Goal: Task Accomplishment & Management: Complete application form

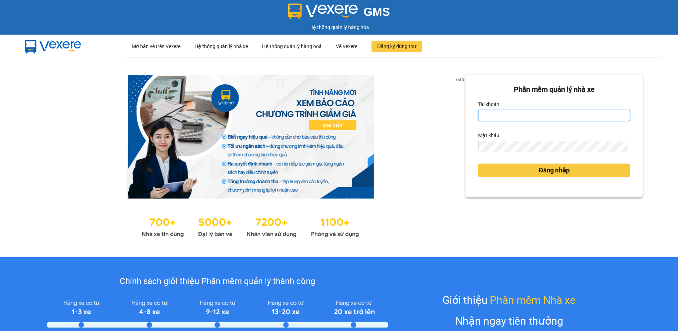
click at [481, 114] on input "Tài khoản" at bounding box center [554, 115] width 152 height 11
type input "datmap.ttdl"
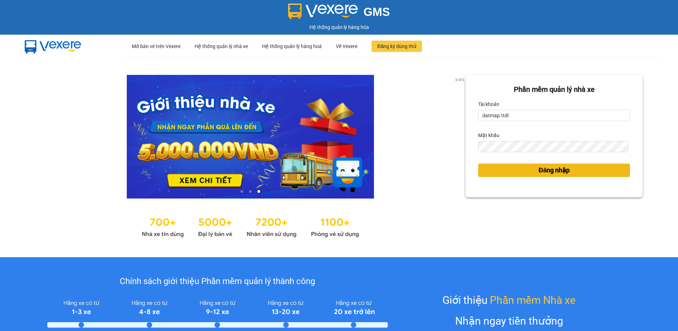
click at [555, 171] on span "Đăng nhập" at bounding box center [554, 170] width 31 height 10
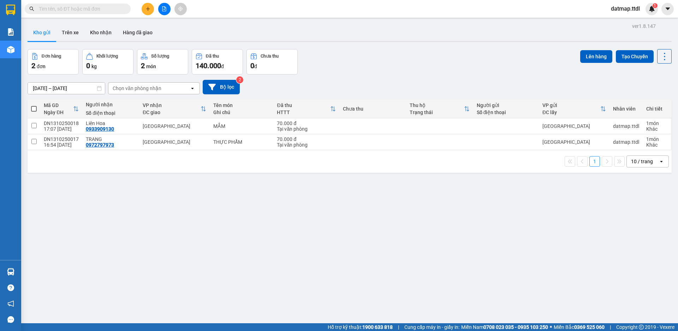
click at [32, 108] on span at bounding box center [34, 109] width 6 height 6
click at [34, 105] on input "checkbox" at bounding box center [34, 105] width 0 height 0
checkbox input "true"
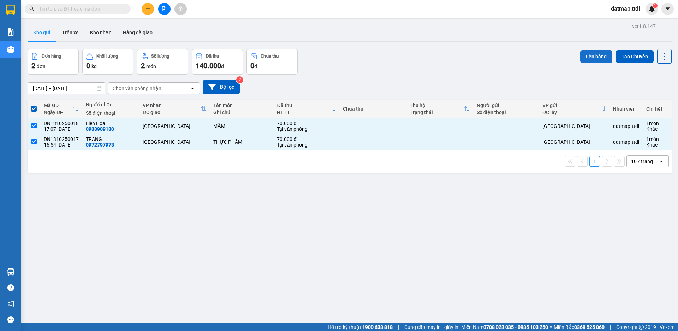
click at [588, 56] on button "Lên hàng" at bounding box center [596, 56] width 32 height 13
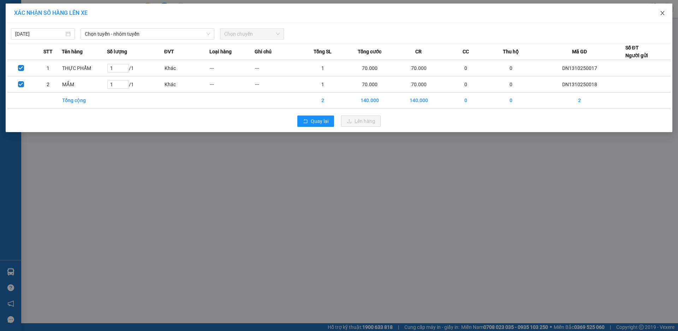
click at [661, 13] on icon "close" at bounding box center [663, 13] width 6 height 6
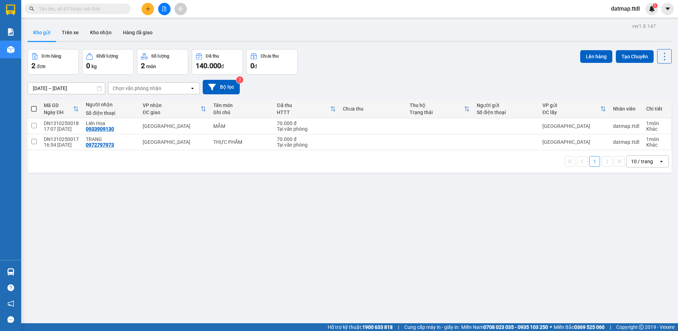
click at [35, 108] on span at bounding box center [34, 109] width 6 height 6
click at [34, 105] on input "checkbox" at bounding box center [34, 105] width 0 height 0
checkbox input "true"
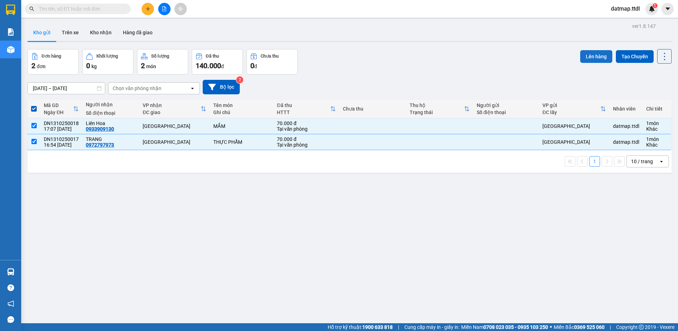
click at [588, 55] on button "Lên hàng" at bounding box center [596, 56] width 32 height 13
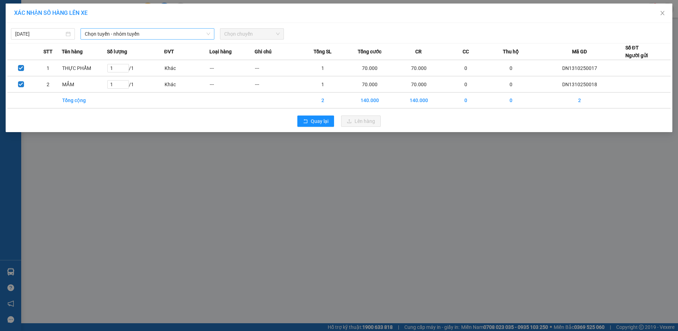
click at [131, 33] on span "Chọn tuyến - nhóm tuyến" at bounding box center [147, 34] width 125 height 11
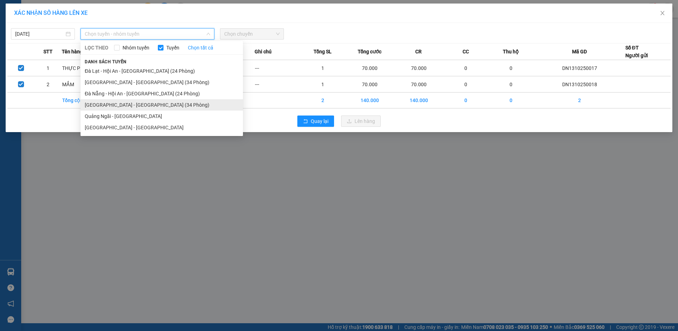
click at [109, 106] on li "[GEOGRAPHIC_DATA] - [GEOGRAPHIC_DATA] (34 Phòng)" at bounding box center [162, 104] width 162 height 11
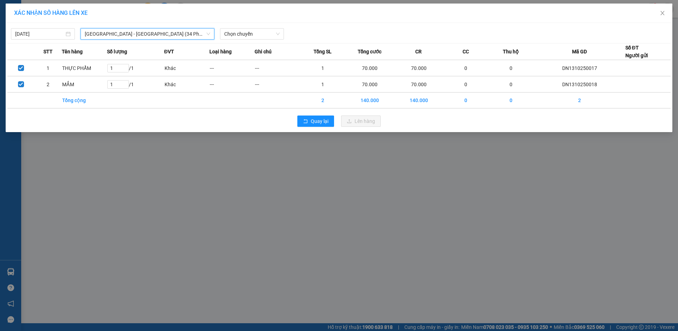
click at [250, 28] on div "[DATE] [GEOGRAPHIC_DATA] - [GEOGRAPHIC_DATA] (34 Phòng) [GEOGRAPHIC_DATA] - [GE…" at bounding box center [338, 32] width 663 height 15
click at [257, 33] on span "Chọn chuyến" at bounding box center [251, 34] width 55 height 11
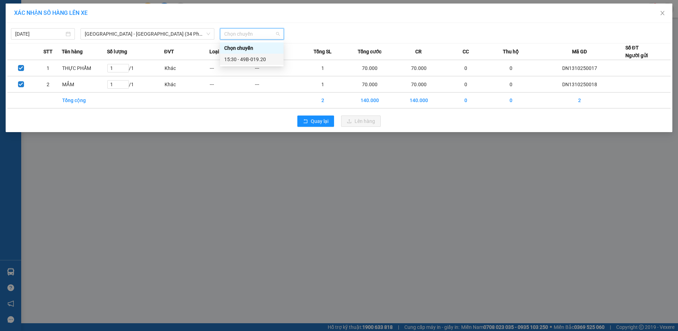
click at [252, 58] on div "15:30 - 49B-019.20" at bounding box center [251, 59] width 55 height 8
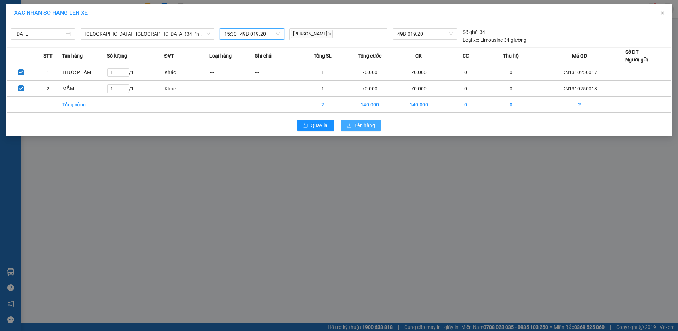
click at [362, 126] on span "Lên hàng" at bounding box center [365, 126] width 20 height 8
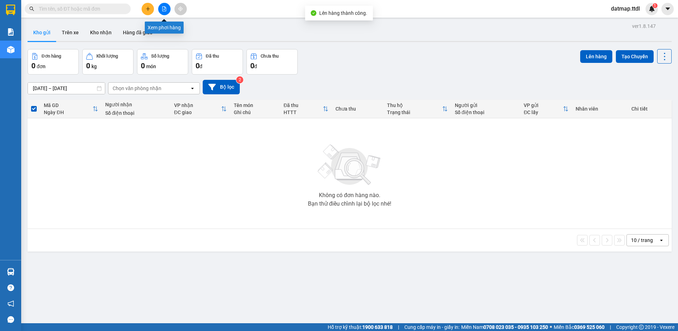
click at [162, 8] on icon "file-add" at bounding box center [164, 8] width 5 height 5
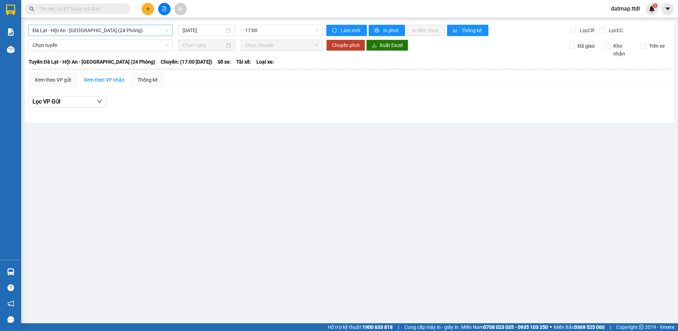
click at [63, 28] on span "Đà Lạt - Hội An - [GEOGRAPHIC_DATA] (24 Phòng)" at bounding box center [100, 30] width 136 height 11
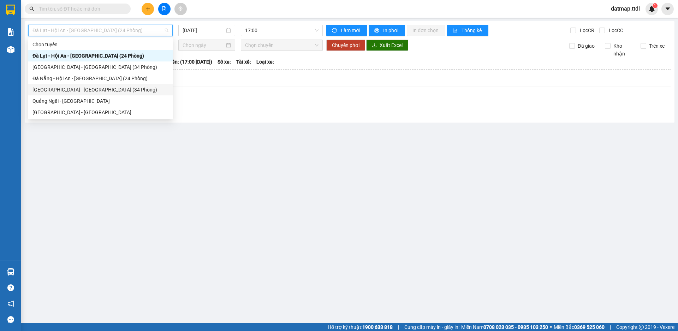
click at [48, 86] on div "[GEOGRAPHIC_DATA] - [GEOGRAPHIC_DATA] (34 Phòng)" at bounding box center [100, 90] width 136 height 8
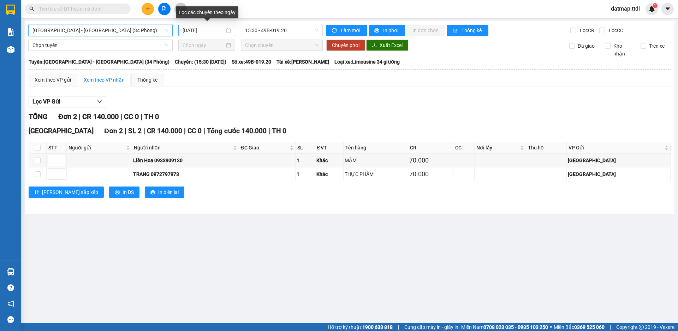
click at [208, 31] on input "[DATE]" at bounding box center [204, 30] width 42 height 8
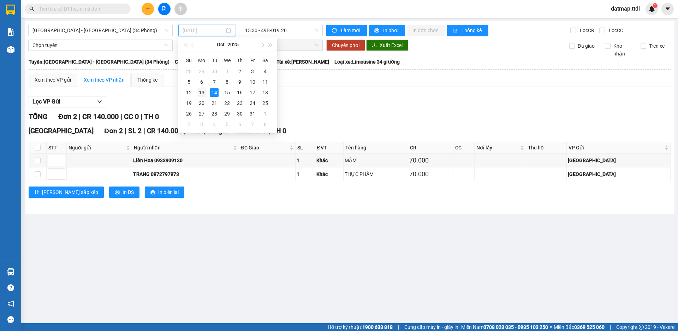
click at [199, 91] on div "13" at bounding box center [201, 92] width 8 height 8
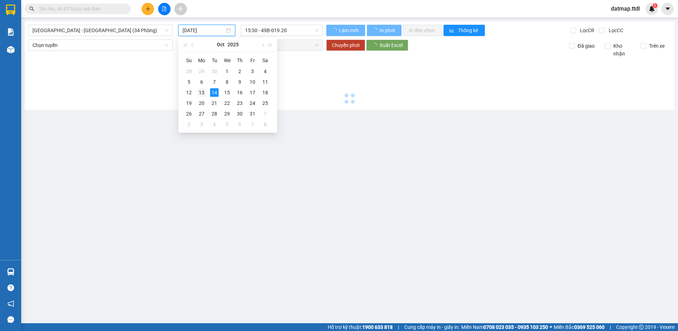
type input "[DATE]"
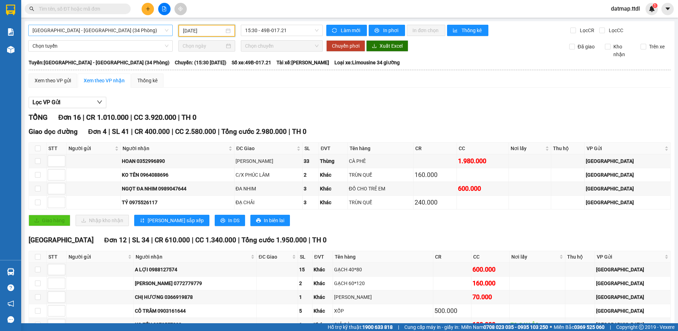
click at [55, 32] on span "[GEOGRAPHIC_DATA] - [GEOGRAPHIC_DATA] (34 Phòng)" at bounding box center [100, 30] width 136 height 11
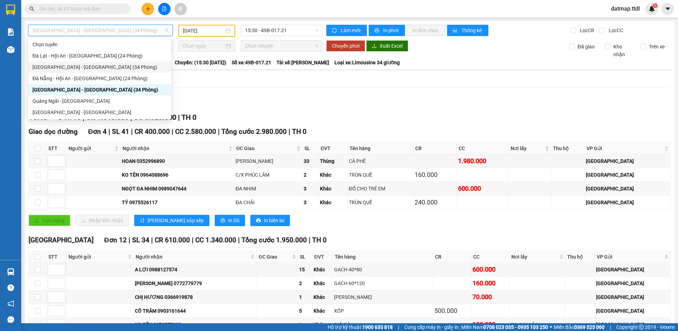
click at [48, 65] on div "[GEOGRAPHIC_DATA] - [GEOGRAPHIC_DATA] (34 Phòng)" at bounding box center [99, 67] width 135 height 8
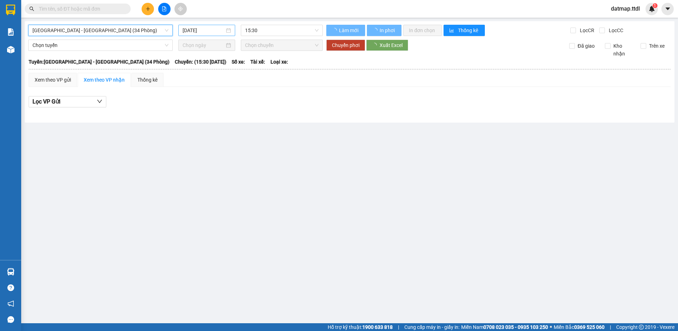
click at [197, 32] on input "[DATE]" at bounding box center [204, 30] width 42 height 8
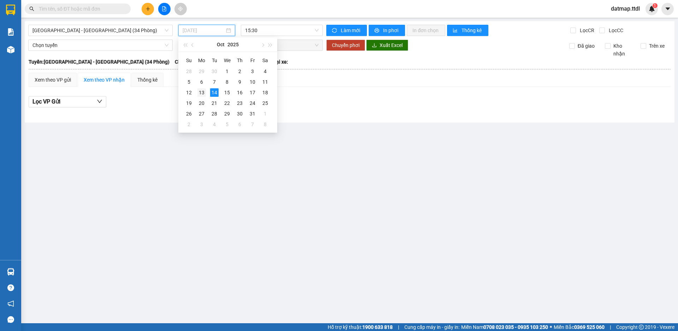
click at [202, 92] on div "13" at bounding box center [201, 92] width 8 height 8
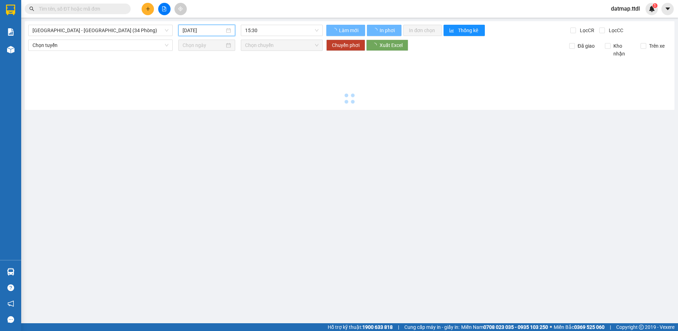
type input "[DATE]"
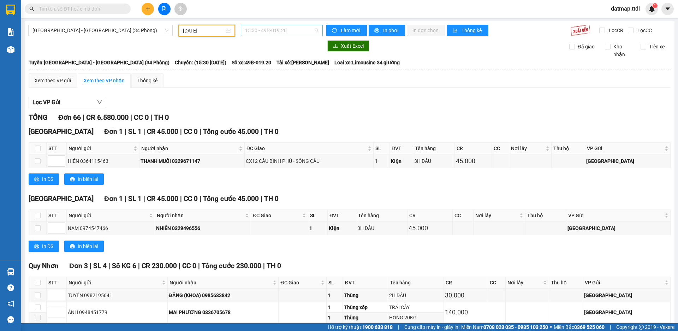
click at [274, 25] on span "15:30 - 49B-019.20" at bounding box center [281, 30] width 73 height 11
click at [40, 28] on span "[GEOGRAPHIC_DATA] - [GEOGRAPHIC_DATA] (34 Phòng)" at bounding box center [100, 30] width 136 height 11
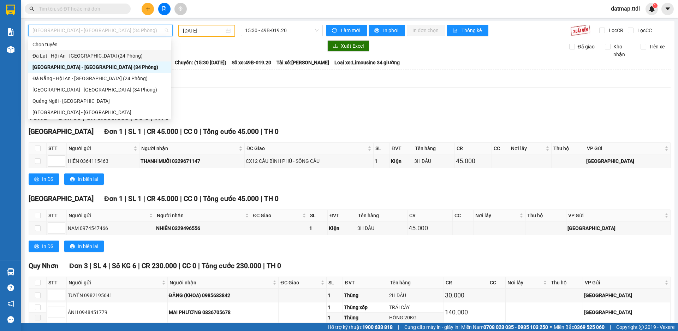
click at [48, 56] on div "Đà Lạt - Hội An - [GEOGRAPHIC_DATA] (24 Phòng)" at bounding box center [99, 56] width 135 height 8
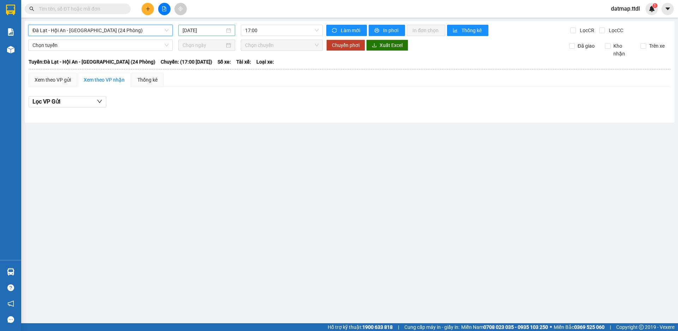
click at [196, 32] on input "[DATE]" at bounding box center [204, 30] width 42 height 8
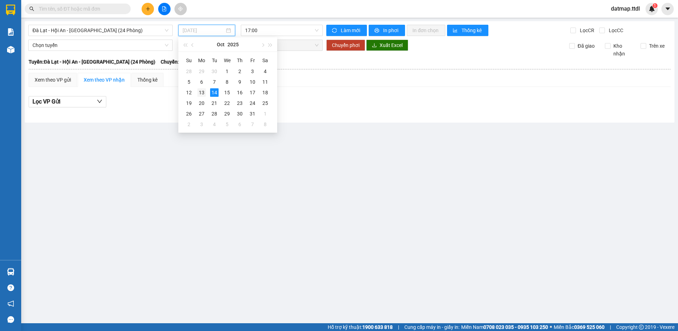
click at [200, 93] on div "13" at bounding box center [201, 92] width 8 height 8
type input "[DATE]"
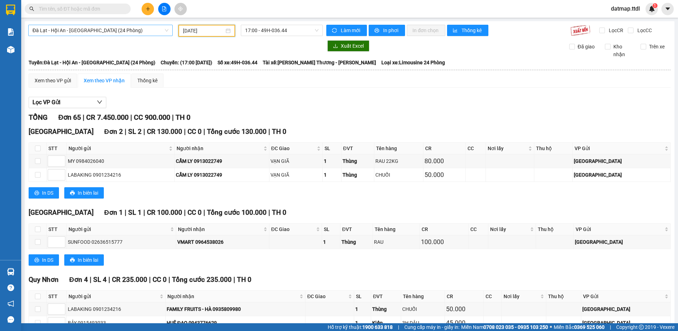
click at [96, 31] on span "Đà Lạt - Hội An - [GEOGRAPHIC_DATA] (24 Phòng)" at bounding box center [100, 30] width 136 height 11
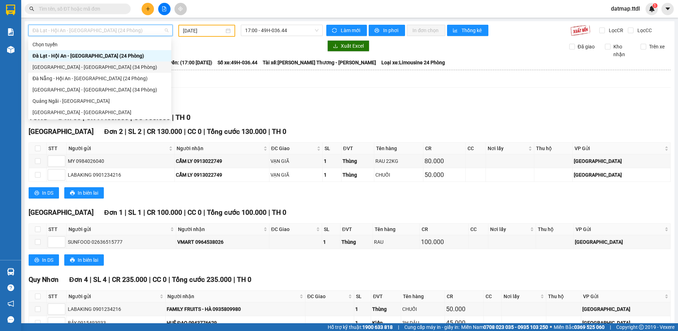
click at [78, 65] on div "[GEOGRAPHIC_DATA] - [GEOGRAPHIC_DATA] (34 Phòng)" at bounding box center [99, 67] width 135 height 8
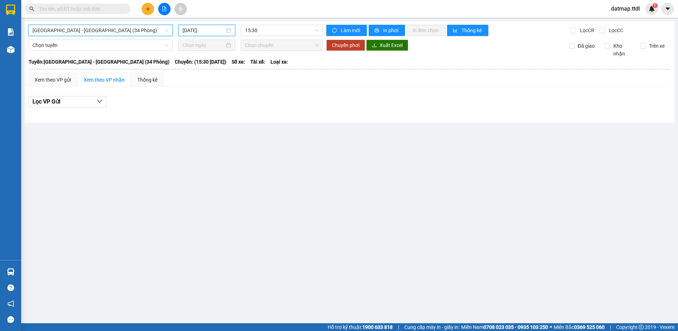
click at [204, 28] on input "[DATE]" at bounding box center [204, 30] width 42 height 8
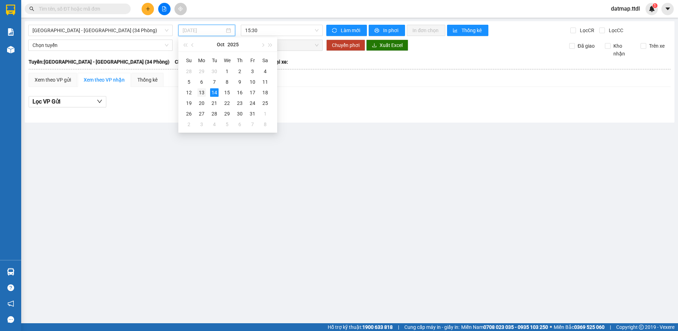
click at [202, 92] on div "13" at bounding box center [201, 92] width 8 height 8
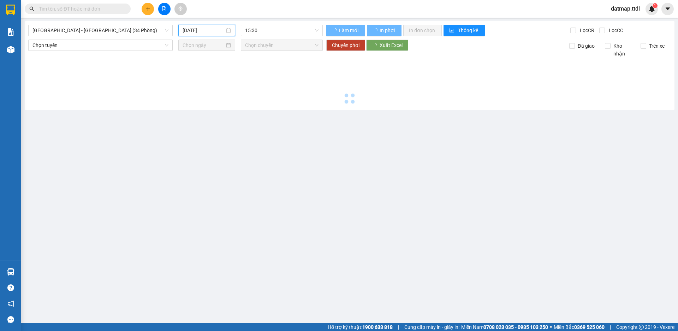
type input "[DATE]"
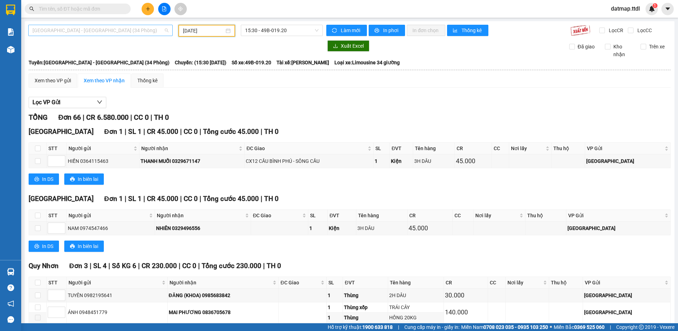
click at [65, 29] on span "[GEOGRAPHIC_DATA] - [GEOGRAPHIC_DATA] (34 Phòng)" at bounding box center [100, 30] width 136 height 11
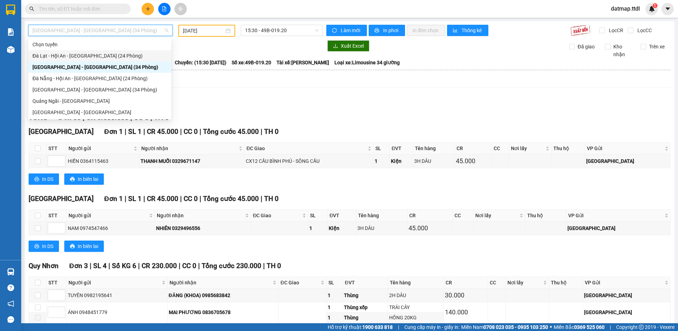
click at [49, 55] on div "Đà Lạt - Hội An - [GEOGRAPHIC_DATA] (24 Phòng)" at bounding box center [99, 56] width 135 height 8
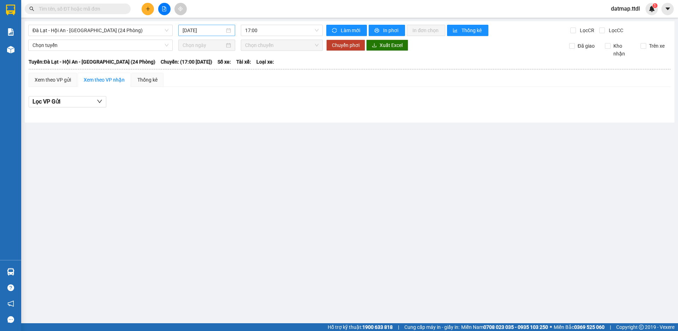
click at [191, 26] on div "[DATE]" at bounding box center [206, 30] width 57 height 11
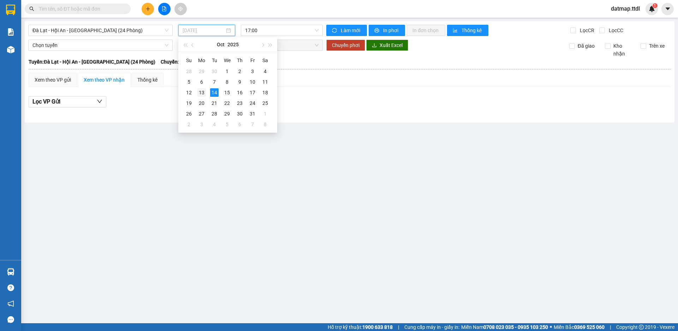
click at [200, 92] on div "13" at bounding box center [201, 92] width 8 height 8
type input "[DATE]"
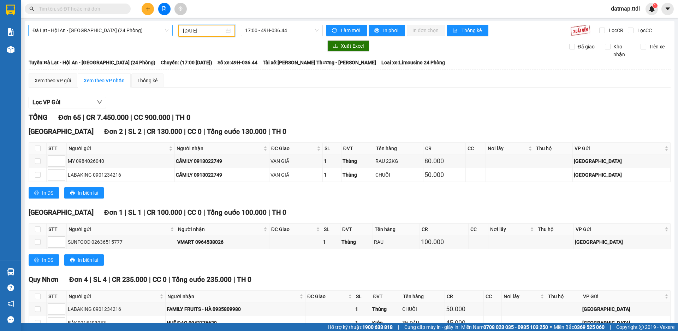
click at [62, 26] on span "Đà Lạt - Hội An - [GEOGRAPHIC_DATA] (24 Phòng)" at bounding box center [100, 30] width 136 height 11
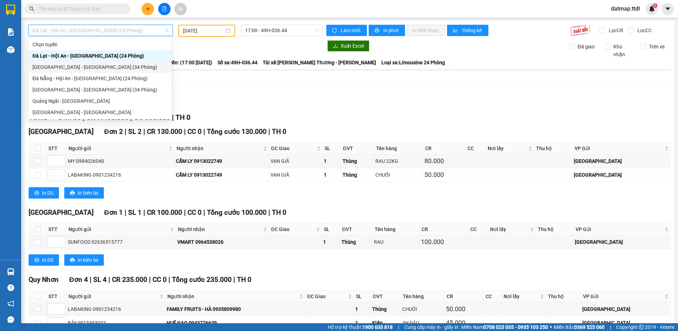
click at [60, 65] on div "[GEOGRAPHIC_DATA] - [GEOGRAPHIC_DATA] (34 Phòng)" at bounding box center [99, 67] width 135 height 8
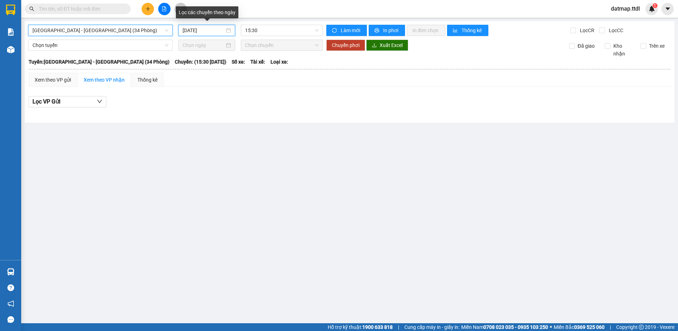
click at [199, 32] on input "[DATE]" at bounding box center [204, 30] width 42 height 8
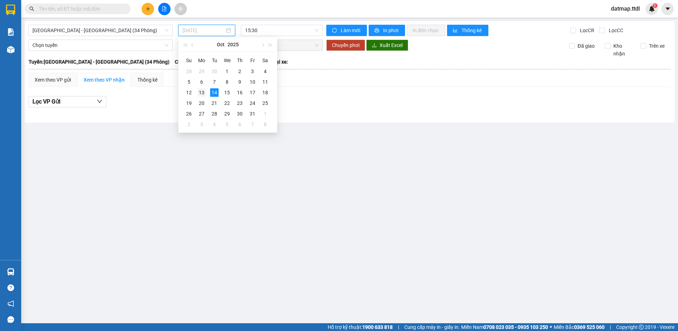
click at [200, 94] on div "13" at bounding box center [201, 92] width 8 height 8
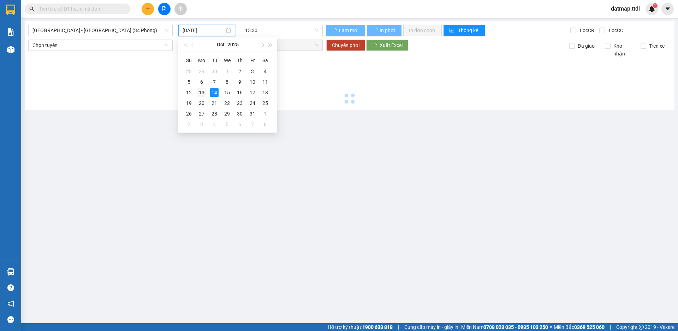
type input "[DATE]"
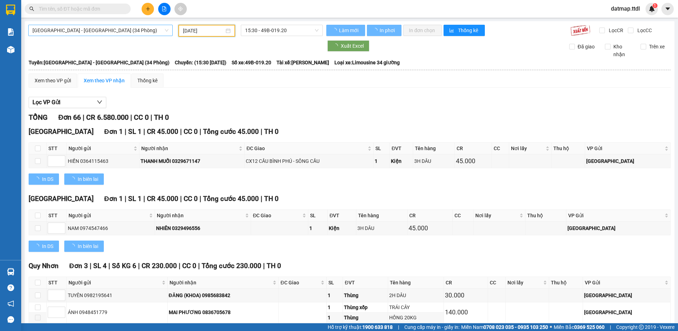
click at [48, 28] on span "[GEOGRAPHIC_DATA] - [GEOGRAPHIC_DATA] (34 Phòng)" at bounding box center [100, 30] width 136 height 11
click at [58, 28] on span "[GEOGRAPHIC_DATA] - [GEOGRAPHIC_DATA] (34 Phòng)" at bounding box center [100, 30] width 136 height 11
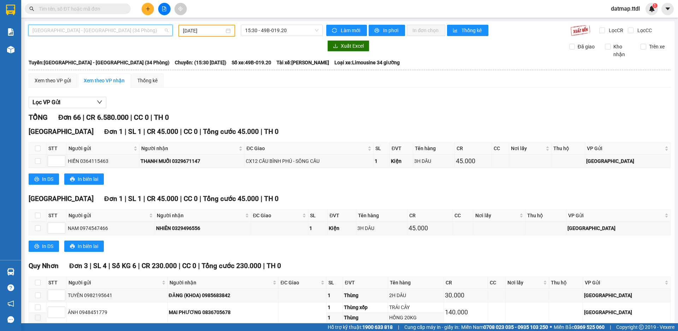
click at [58, 29] on span "[GEOGRAPHIC_DATA] - [GEOGRAPHIC_DATA] (34 Phòng)" at bounding box center [100, 30] width 136 height 11
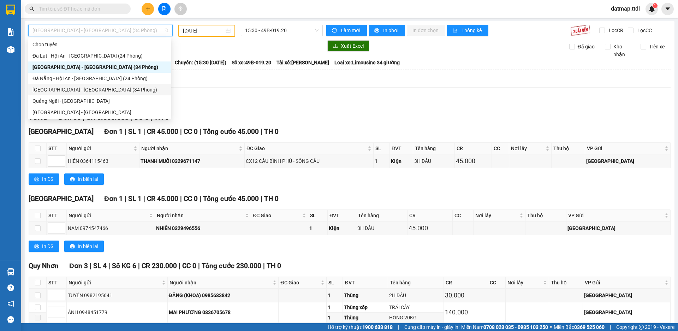
click at [52, 89] on div "[GEOGRAPHIC_DATA] - [GEOGRAPHIC_DATA] (34 Phòng)" at bounding box center [99, 90] width 135 height 8
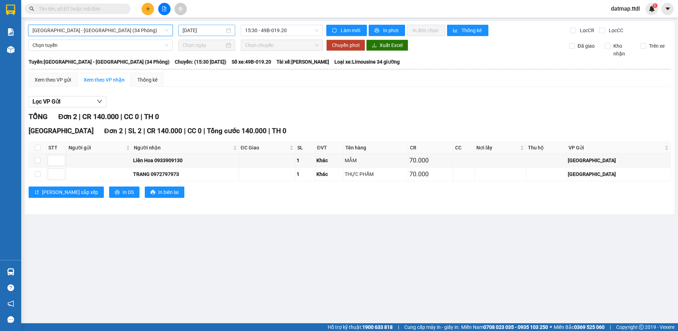
click at [200, 30] on input "[DATE]" at bounding box center [204, 30] width 42 height 8
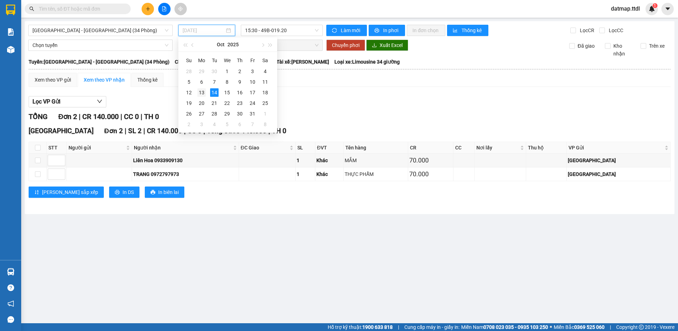
click at [200, 95] on div "13" at bounding box center [201, 92] width 8 height 8
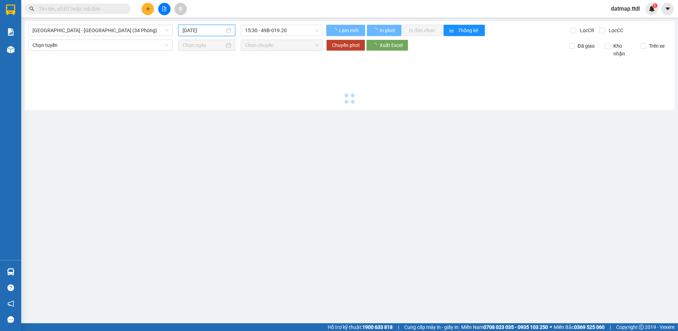
type input "[DATE]"
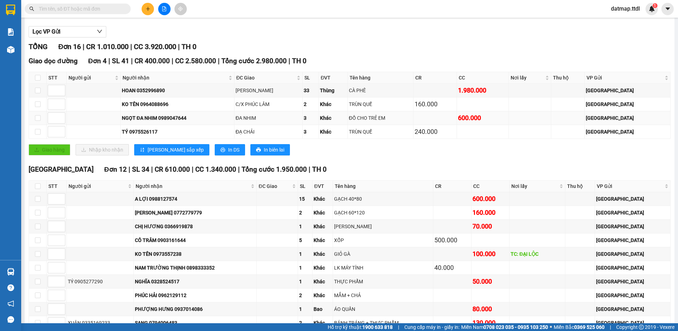
scroll to position [106, 0]
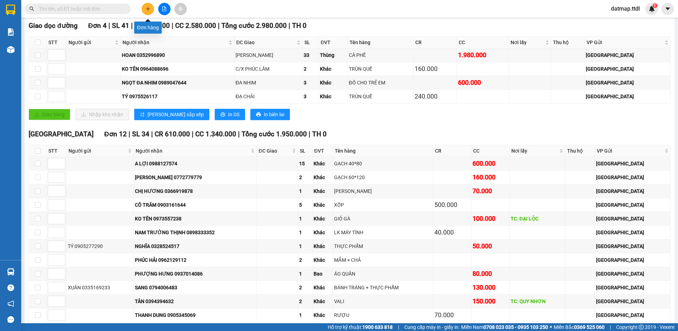
click at [146, 7] on icon "plus" at bounding box center [148, 8] width 5 height 5
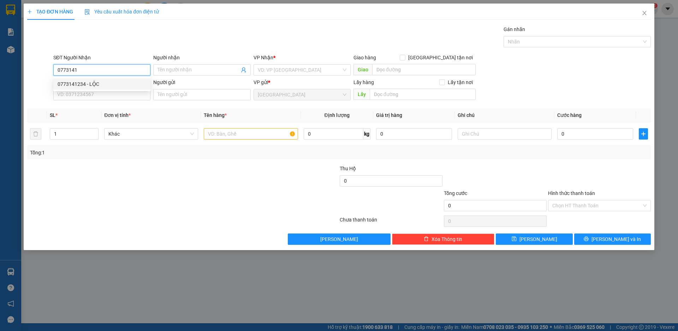
click at [97, 83] on div "0773141234 - LỘC" at bounding box center [102, 84] width 89 height 8
type input "0773141234"
type input "LỘC"
type input "150.000"
type input "100.000"
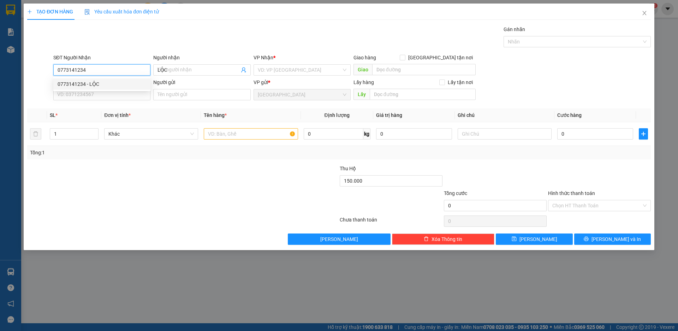
type input "100.000"
type input "0773141234"
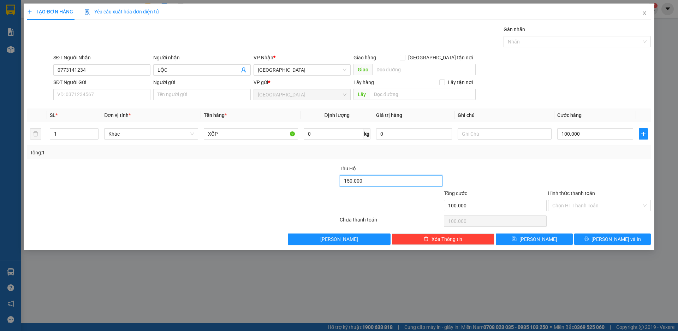
click at [348, 181] on input "150.000" at bounding box center [391, 180] width 103 height 11
type input "100.000"
click at [540, 240] on span "[PERSON_NAME]" at bounding box center [539, 239] width 38 height 8
type input "0"
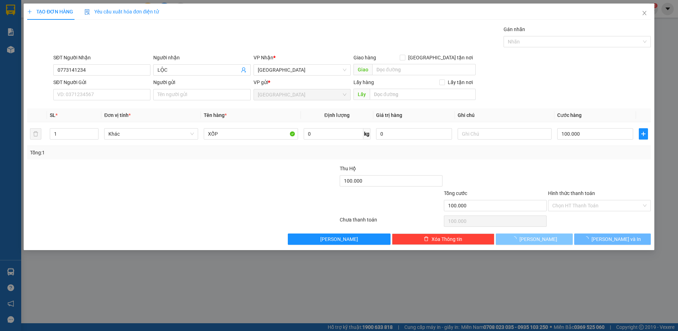
type input "0"
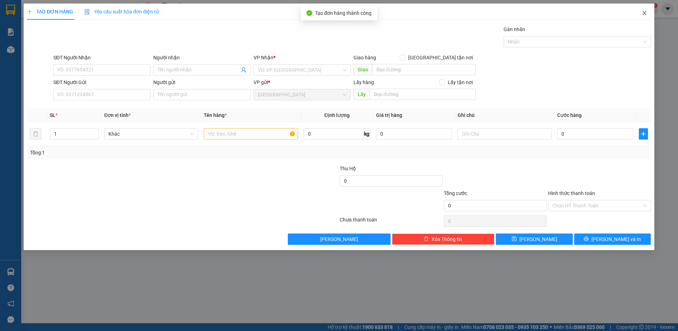
click at [644, 12] on icon "close" at bounding box center [645, 13] width 6 height 6
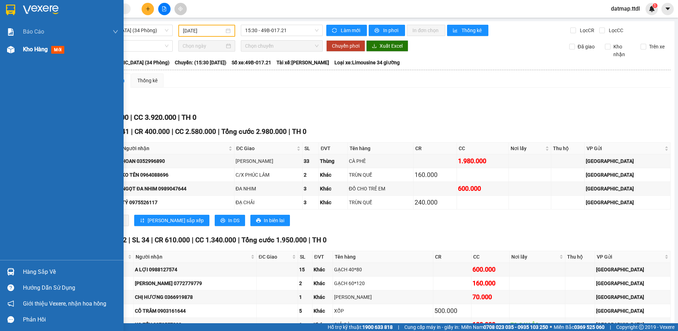
click at [28, 48] on span "Kho hàng" at bounding box center [35, 49] width 25 height 7
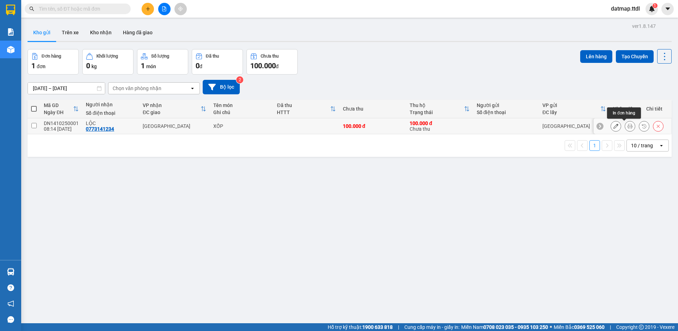
click at [628, 126] on icon at bounding box center [630, 126] width 5 height 5
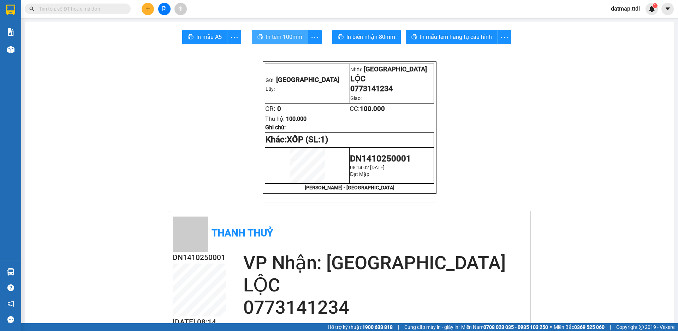
click at [292, 34] on span "In tem 100mm" at bounding box center [284, 36] width 36 height 9
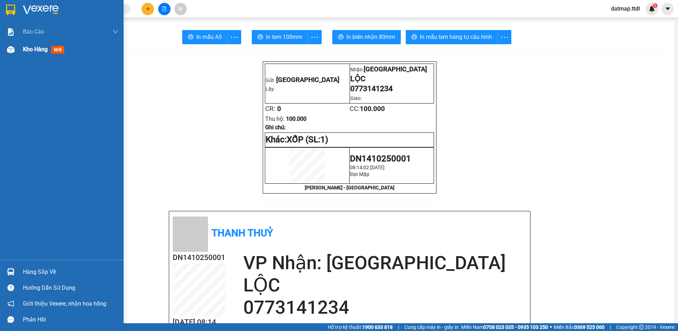
click at [42, 50] on span "Kho hàng" at bounding box center [35, 49] width 25 height 7
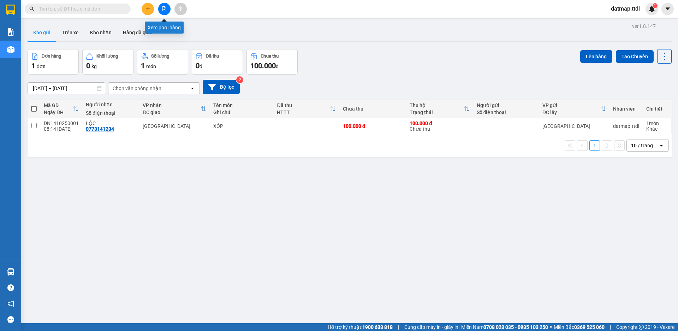
click at [163, 9] on icon "file-add" at bounding box center [164, 8] width 5 height 5
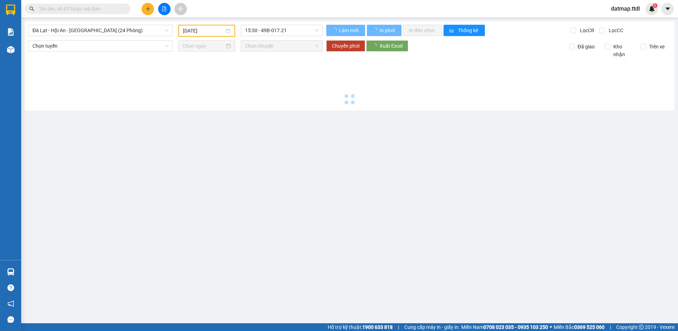
type input "[DATE]"
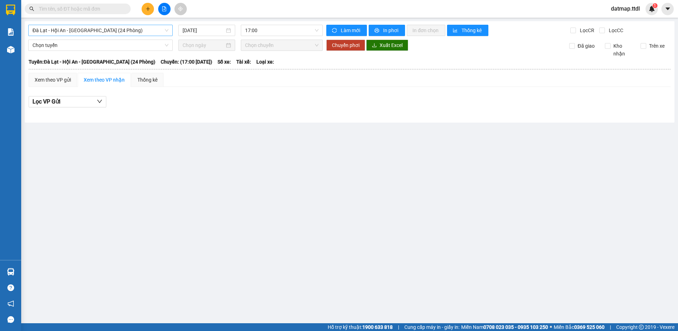
click at [65, 29] on span "Đà Lạt - Hội An - [GEOGRAPHIC_DATA] (24 Phòng)" at bounding box center [100, 30] width 136 height 11
click at [75, 30] on span "Đà Lạt - Hội An - [GEOGRAPHIC_DATA] (24 Phòng)" at bounding box center [100, 30] width 136 height 11
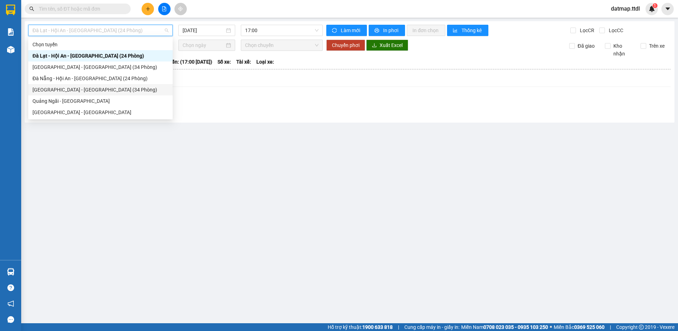
click at [53, 89] on div "[GEOGRAPHIC_DATA] - [GEOGRAPHIC_DATA] (34 Phòng)" at bounding box center [100, 90] width 136 height 8
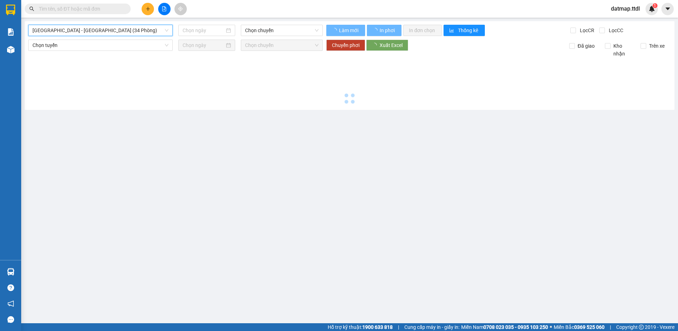
type input "[DATE]"
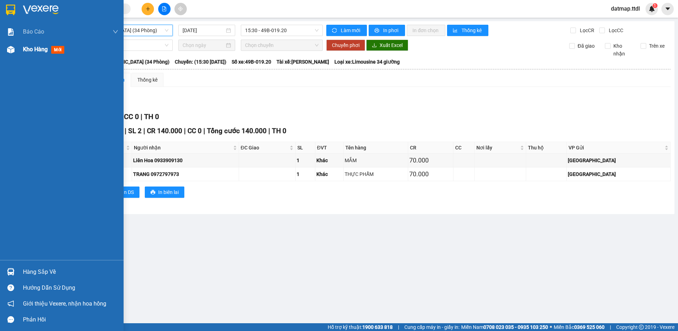
click at [40, 48] on span "Kho hàng" at bounding box center [35, 49] width 25 height 7
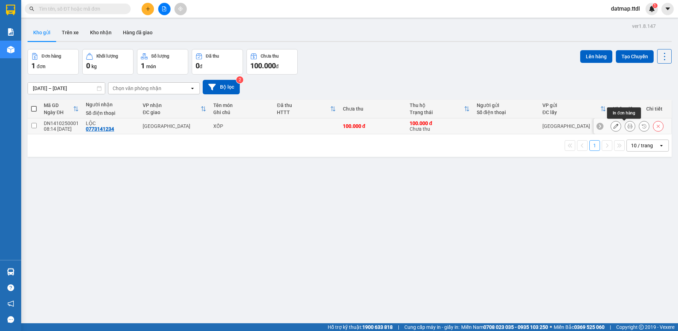
click at [628, 124] on icon at bounding box center [630, 126] width 5 height 5
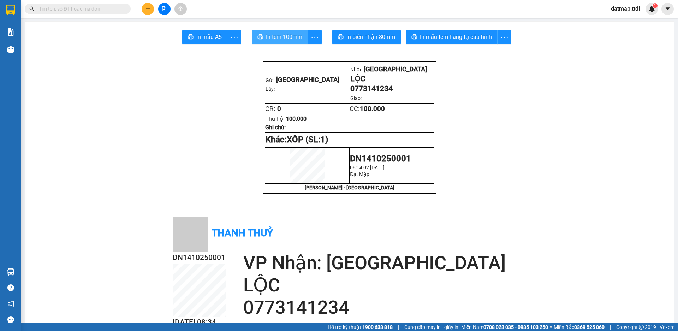
click at [283, 34] on span "In tem 100mm" at bounding box center [284, 36] width 36 height 9
click at [149, 6] on icon "plus" at bounding box center [148, 8] width 5 height 5
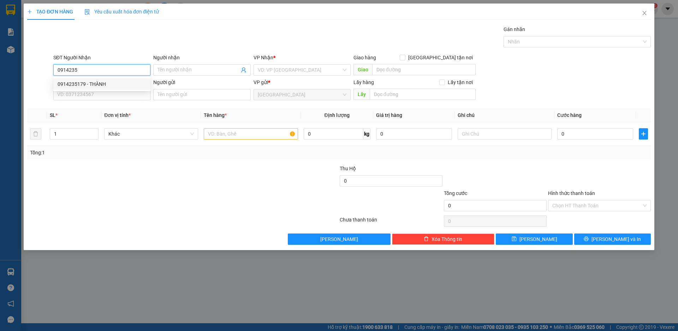
click at [95, 85] on div "0914235179 - THÀNH" at bounding box center [102, 84] width 89 height 8
type input "0914235179"
type input "THÀNH"
type input "60.000"
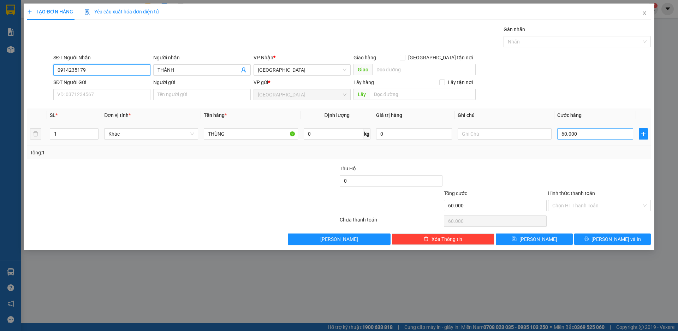
type input "0914235179"
click at [588, 136] on input "60.000" at bounding box center [595, 133] width 76 height 11
type input "7"
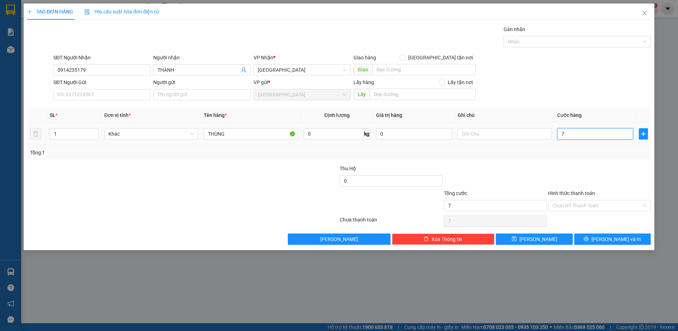
type input "70"
type input "700"
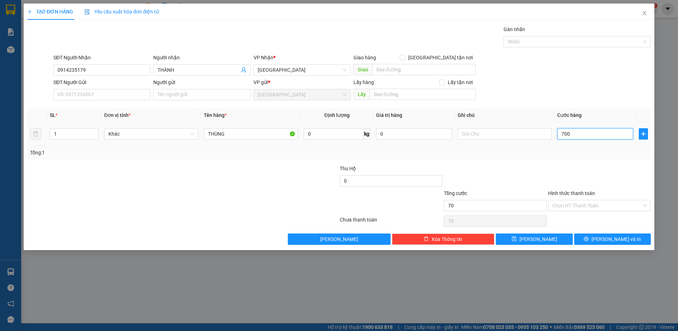
type input "700"
type input "7.000"
type input "70.000"
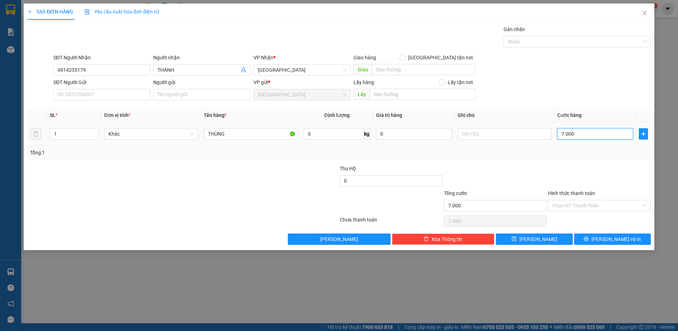
type input "70.000"
click at [579, 203] on input "Hình thức thanh toán" at bounding box center [596, 205] width 89 height 11
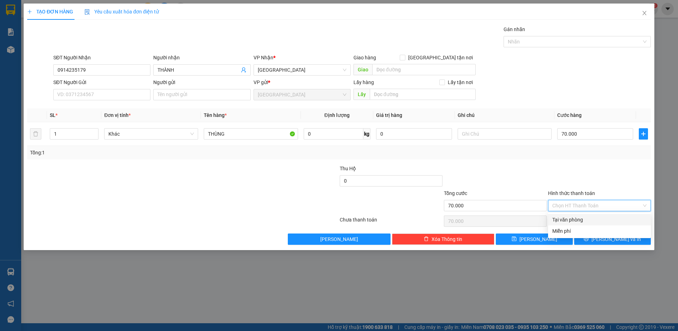
drag, startPoint x: 575, startPoint y: 218, endPoint x: 582, endPoint y: 217, distance: 7.1
click at [577, 218] on div "Tại văn phòng" at bounding box center [599, 220] width 94 height 8
type input "0"
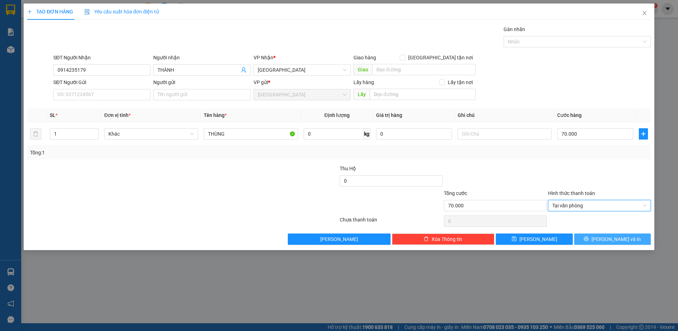
click at [615, 238] on span "[PERSON_NAME] và In" at bounding box center [616, 239] width 49 height 8
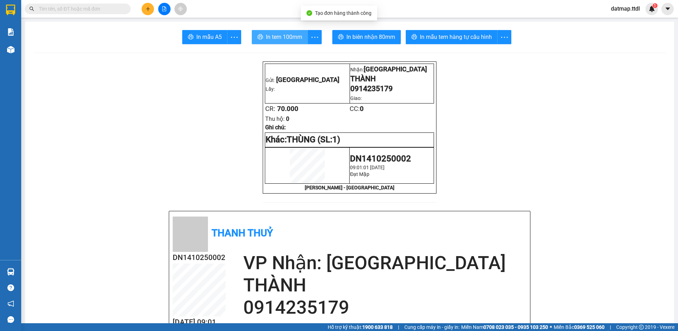
click at [278, 33] on span "In tem 100mm" at bounding box center [284, 36] width 36 height 9
